Goal: Navigation & Orientation: Find specific page/section

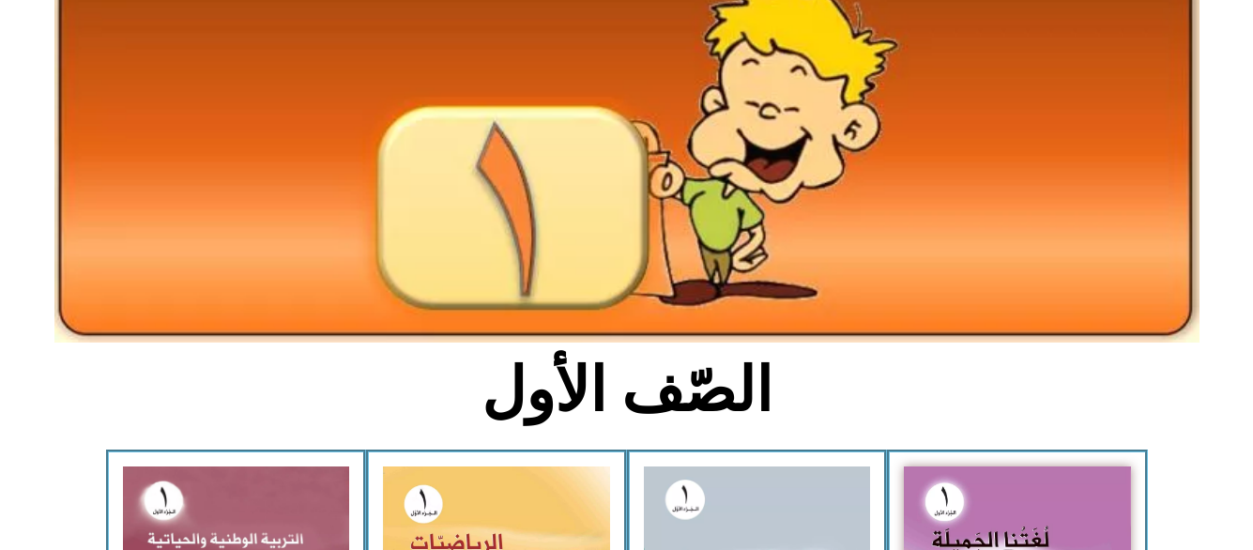
scroll to position [150, 0]
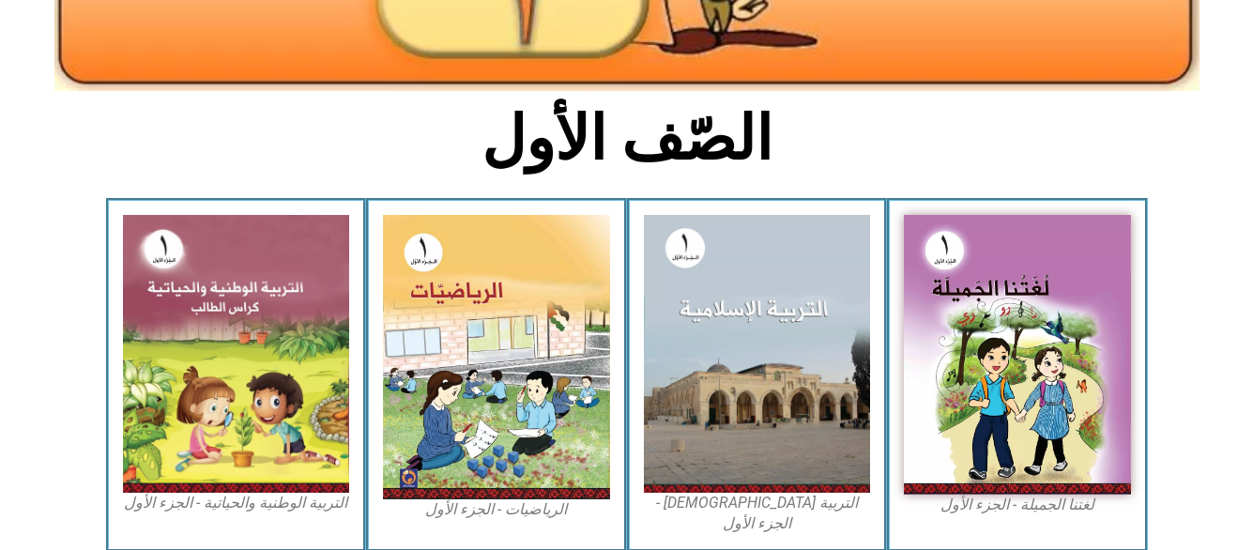
scroll to position [388, 0]
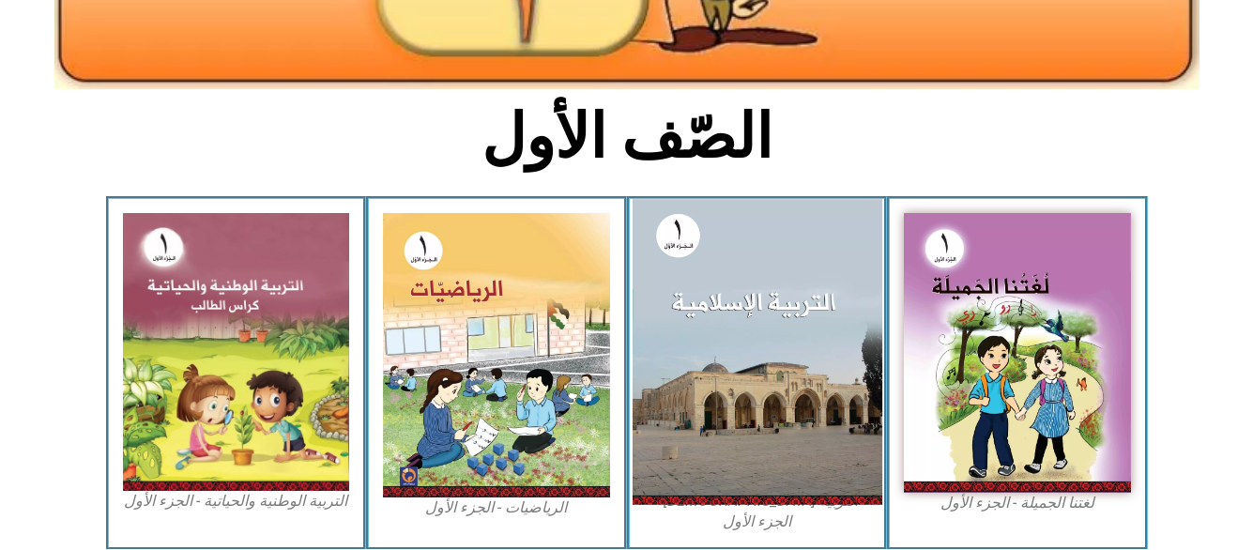
click at [791, 452] on img at bounding box center [757, 351] width 250 height 305
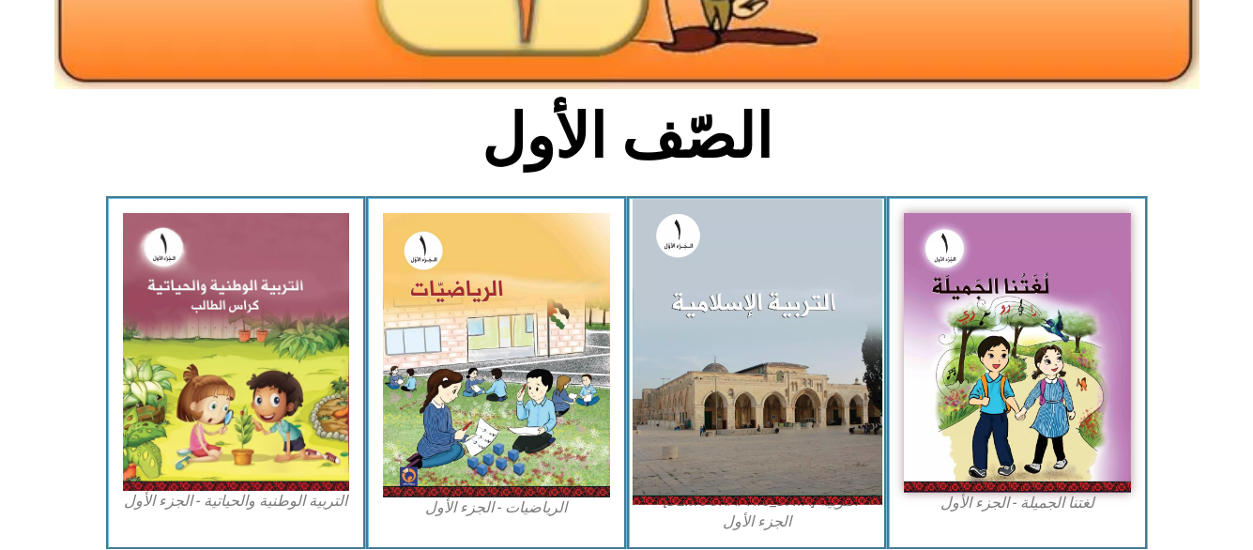
click at [801, 324] on img at bounding box center [757, 351] width 250 height 305
click at [798, 307] on img at bounding box center [757, 351] width 250 height 305
click at [744, 448] on img at bounding box center [757, 351] width 250 height 305
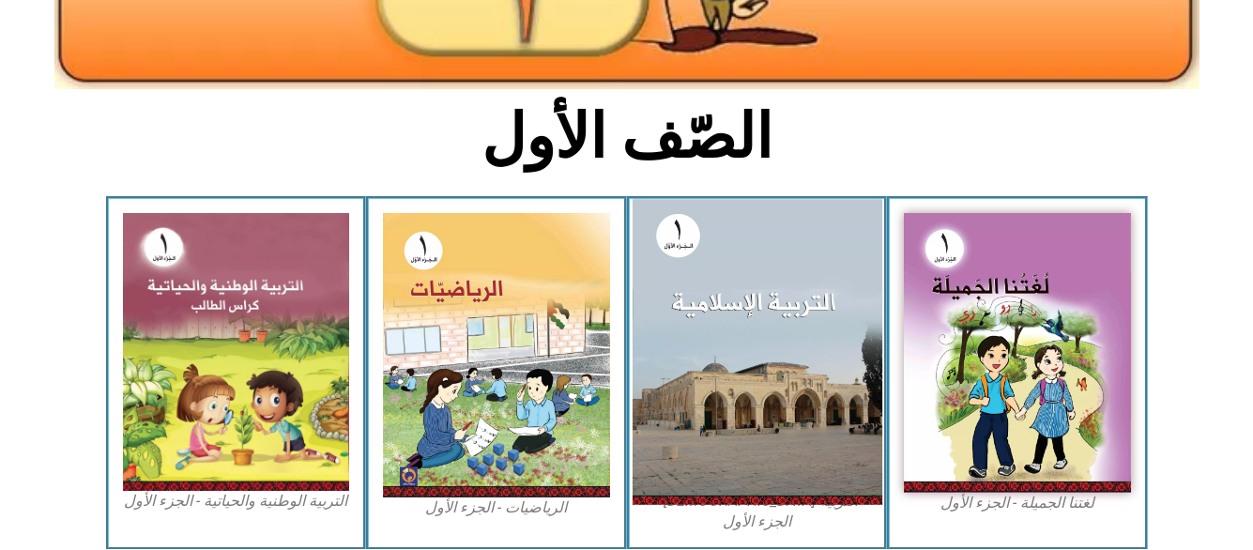
click at [744, 448] on img at bounding box center [757, 351] width 250 height 305
click at [744, 447] on img at bounding box center [757, 351] width 250 height 305
drag, startPoint x: 744, startPoint y: 447, endPoint x: 742, endPoint y: 437, distance: 10.5
click at [742, 437] on img at bounding box center [757, 351] width 250 height 305
